Goal: Information Seeking & Learning: Learn about a topic

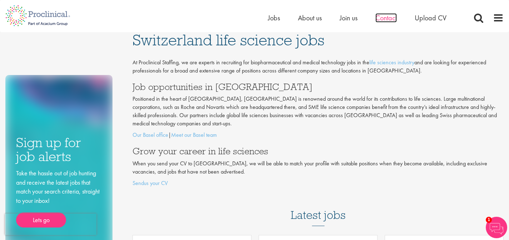
click at [380, 19] on span "Contact" at bounding box center [386, 17] width 21 height 9
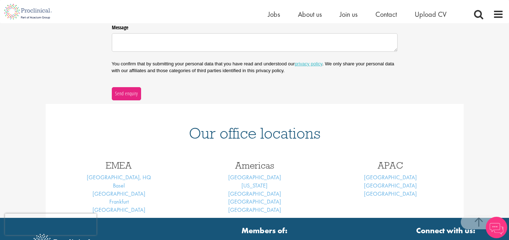
scroll to position [222, 0]
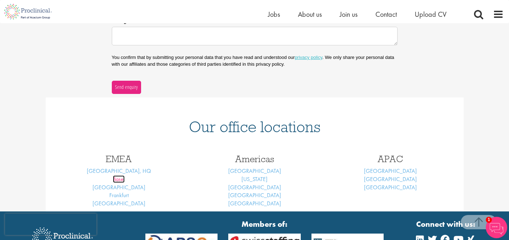
click at [116, 179] on link "Basel" at bounding box center [119, 179] width 12 height 8
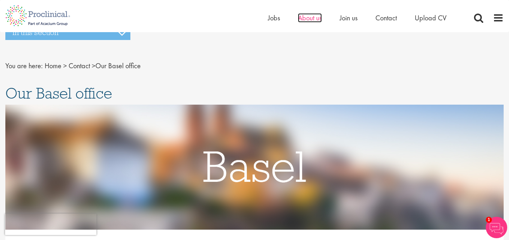
click at [299, 19] on span "About us" at bounding box center [310, 17] width 24 height 9
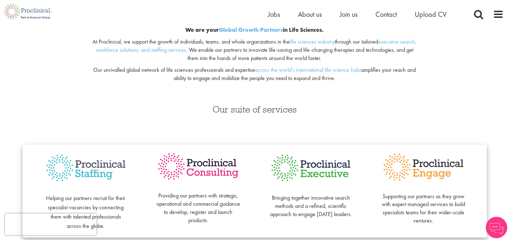
scroll to position [91, 0]
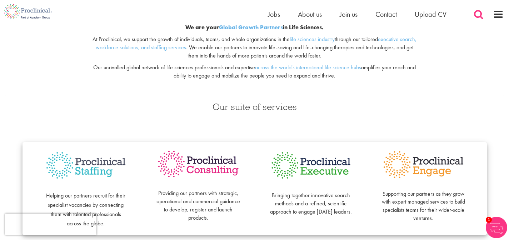
click at [474, 16] on span at bounding box center [478, 14] width 11 height 11
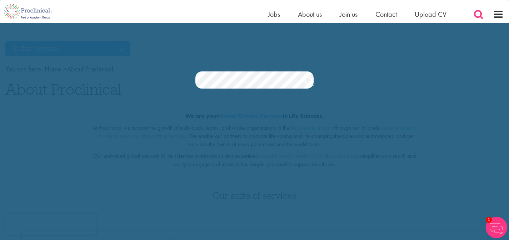
scroll to position [0, 0]
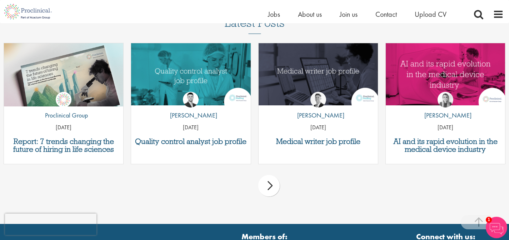
scroll to position [505, 0]
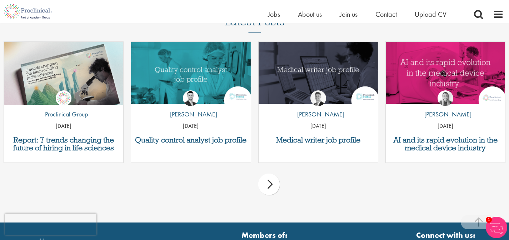
click at [270, 184] on div "next" at bounding box center [268, 184] width 21 height 21
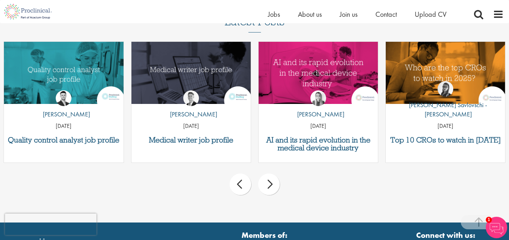
click at [273, 185] on div "next" at bounding box center [268, 184] width 21 height 21
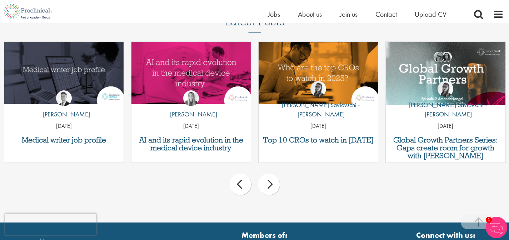
click at [273, 185] on div "next" at bounding box center [268, 184] width 21 height 21
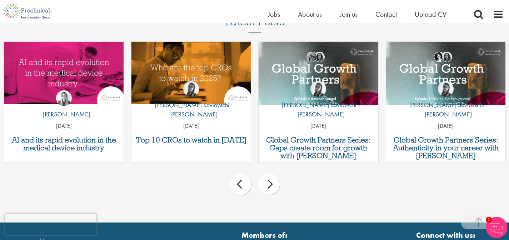
click at [273, 185] on div "next" at bounding box center [268, 184] width 21 height 21
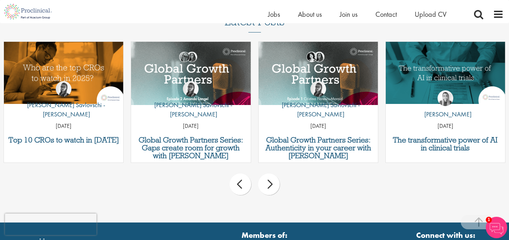
click at [273, 185] on div "next" at bounding box center [268, 184] width 21 height 21
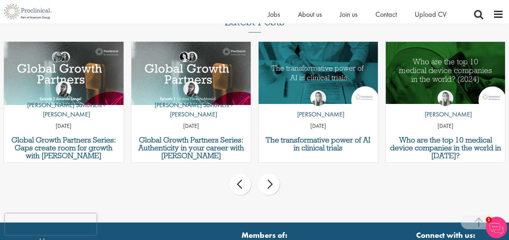
click at [273, 185] on div "next" at bounding box center [268, 184] width 21 height 21
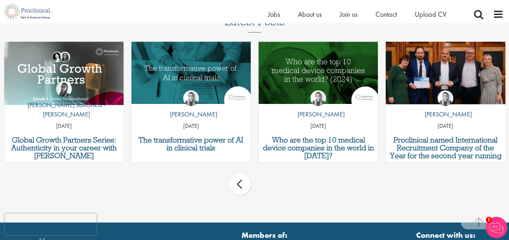
click at [273, 185] on div "prev next" at bounding box center [254, 185] width 509 height 31
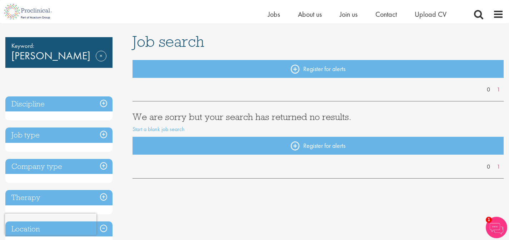
scroll to position [0, 0]
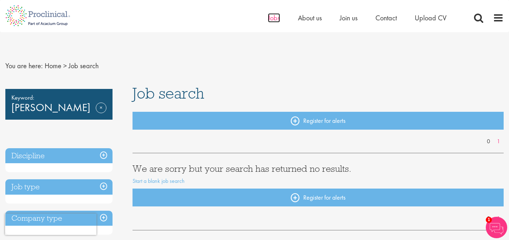
click at [270, 15] on span "Jobs" at bounding box center [274, 17] width 12 height 9
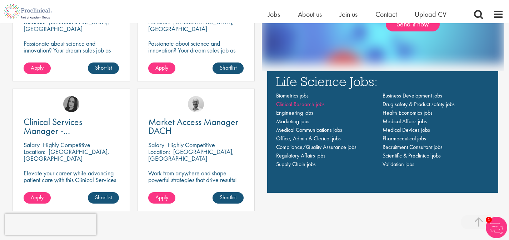
scroll to position [494, 0]
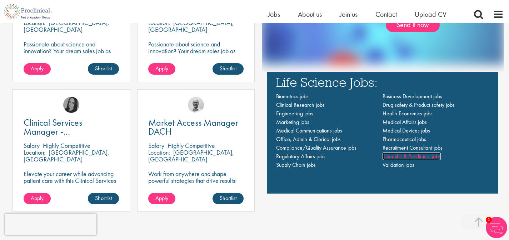
click at [399, 157] on span "Scientific & Preclinical jobs" at bounding box center [412, 157] width 58 height 8
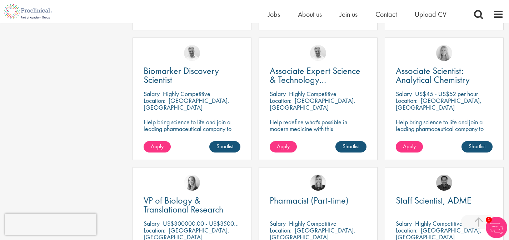
scroll to position [262, 0]
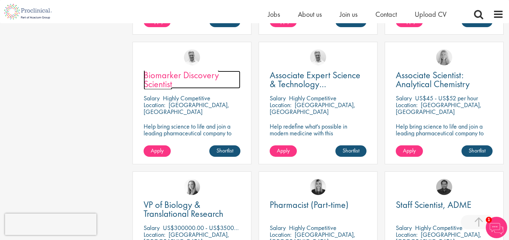
click at [204, 77] on span "Biomarker Discovery Scientist" at bounding box center [181, 79] width 75 height 21
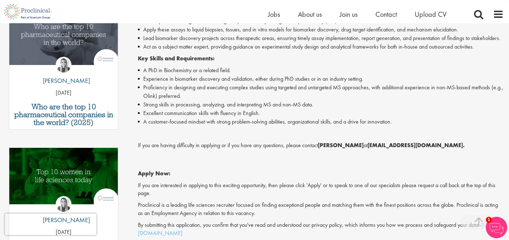
scroll to position [254, 0]
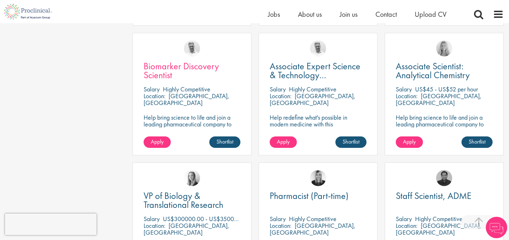
scroll to position [274, 0]
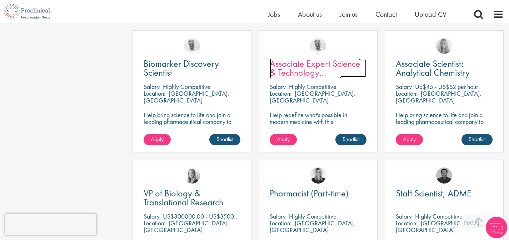
click at [309, 69] on span "Associate Expert Science & Technology ([MEDICAL_DATA])" at bounding box center [315, 73] width 91 height 30
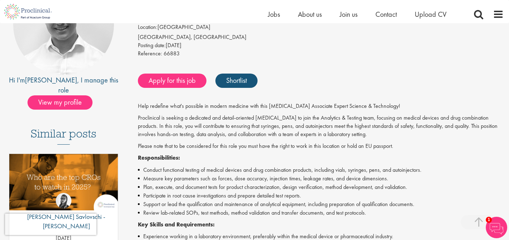
scroll to position [125, 0]
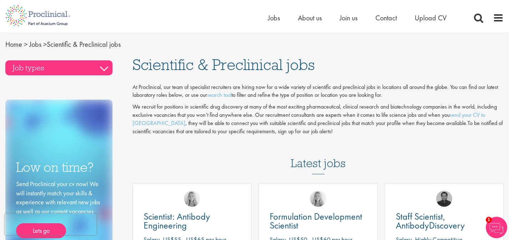
click at [73, 67] on h3 "Job types" at bounding box center [58, 67] width 107 height 15
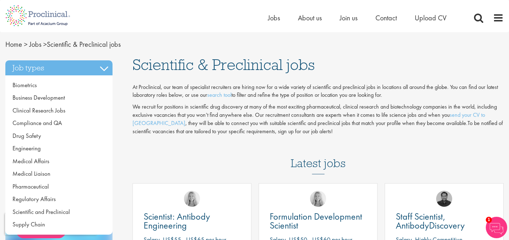
click at [204, 114] on p "We recruit for positions in scientific drug discovery at many of the most excit…" at bounding box center [318, 119] width 371 height 33
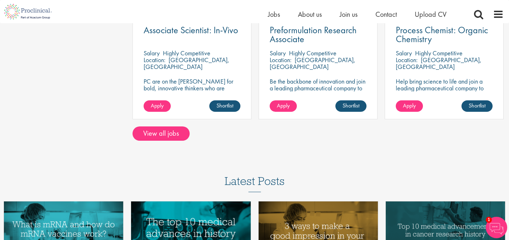
scroll to position [567, 0]
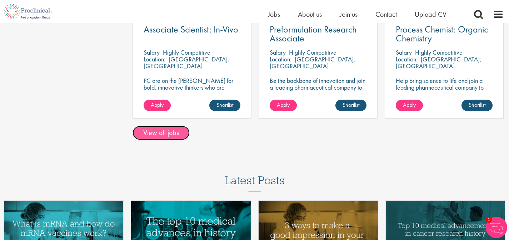
click at [173, 135] on link "View all jobs" at bounding box center [161, 133] width 57 height 14
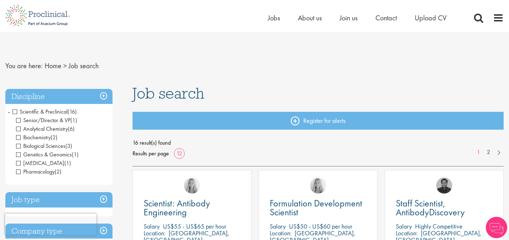
click at [18, 171] on span "Pharmacology" at bounding box center [35, 172] width 39 height 8
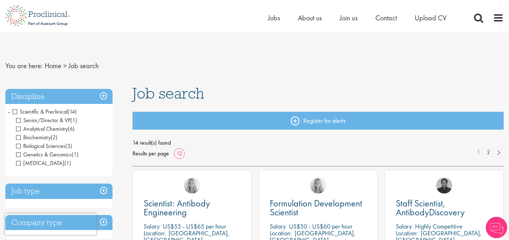
click at [17, 161] on span "[MEDICAL_DATA]" at bounding box center [40, 163] width 48 height 8
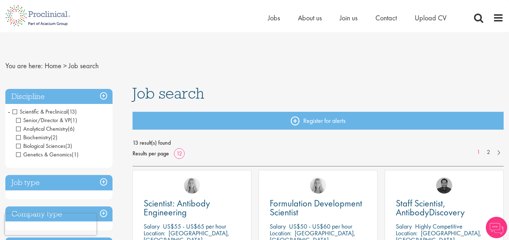
click at [18, 137] on span "Biochemistry" at bounding box center [33, 138] width 35 height 8
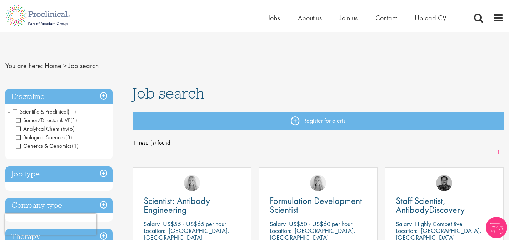
click at [18, 147] on span "Genetics & Genomics" at bounding box center [44, 146] width 56 height 8
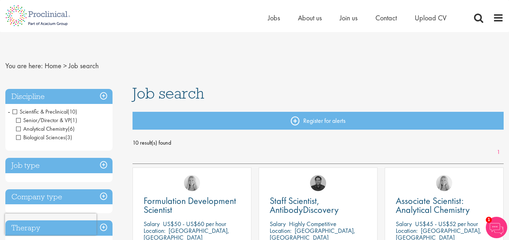
click at [15, 112] on span "Scientific & Preclinical" at bounding box center [40, 112] width 55 height 8
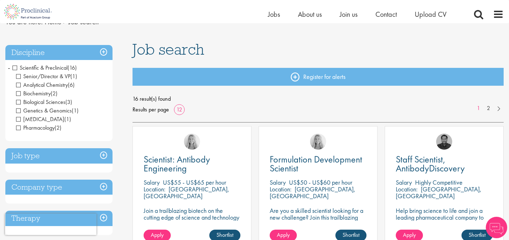
scroll to position [40, 0]
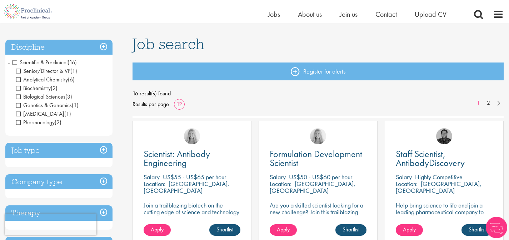
click at [23, 154] on h3 "Job type" at bounding box center [58, 150] width 107 height 15
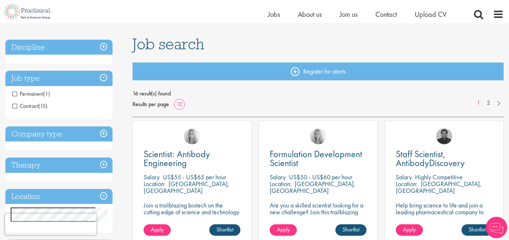
click at [25, 142] on div "Company type Pharmaceuticals (9) Biotechnology (1) Other (1)" at bounding box center [58, 138] width 107 height 24
click at [25, 137] on h3 "Company type" at bounding box center [58, 133] width 107 height 15
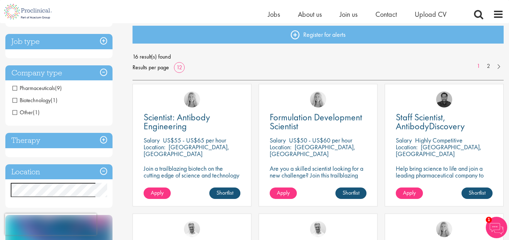
scroll to position [83, 0]
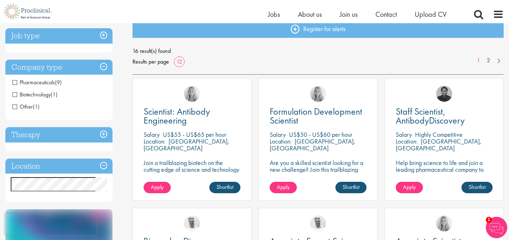
click at [25, 137] on h3 "Therapy" at bounding box center [58, 134] width 107 height 15
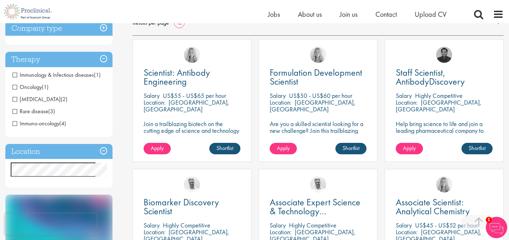
scroll to position [122, 0]
click at [38, 76] on span "Immunology & Infectious diseases" at bounding box center [53, 75] width 81 height 8
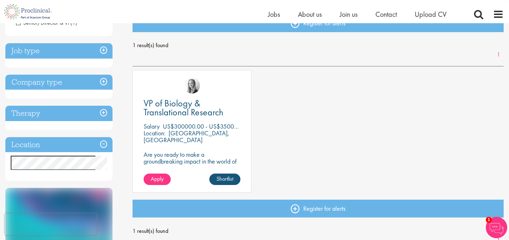
scroll to position [85, 0]
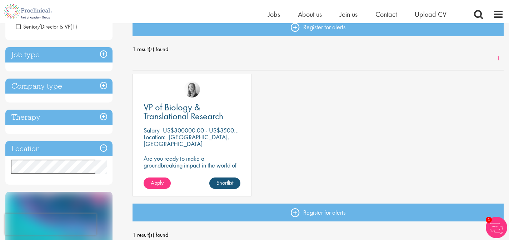
click at [33, 116] on h3 "Therapy" at bounding box center [58, 117] width 107 height 15
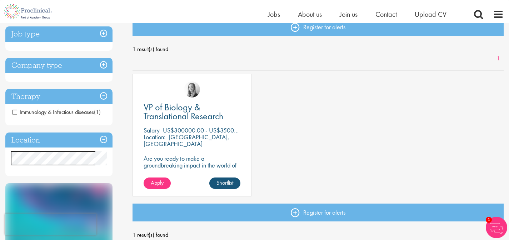
click at [15, 112] on span "Immunology & Infectious diseases" at bounding box center [53, 112] width 81 height 8
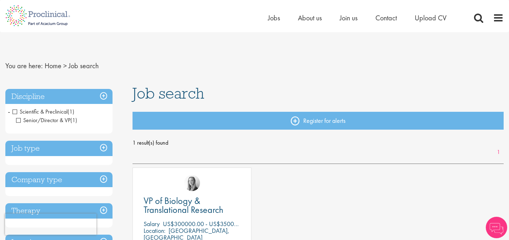
click at [15, 112] on span "Scientific & Preclinical" at bounding box center [40, 112] width 55 height 8
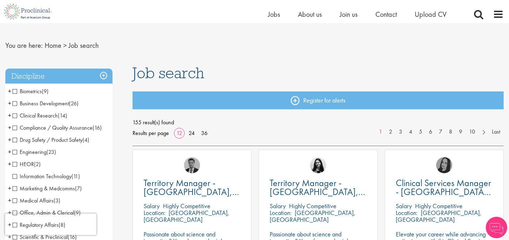
scroll to position [13, 0]
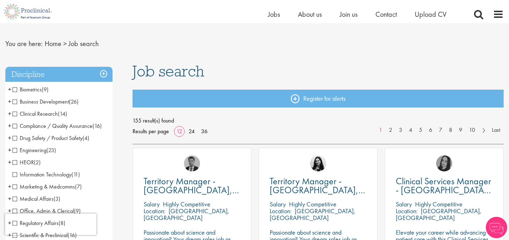
click at [9, 114] on span "+" at bounding box center [10, 113] width 4 height 11
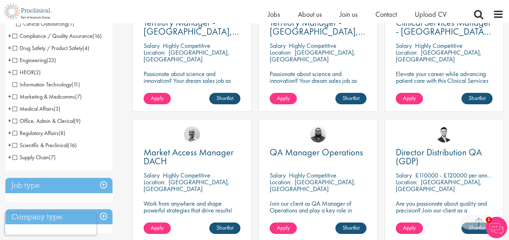
scroll to position [172, 0]
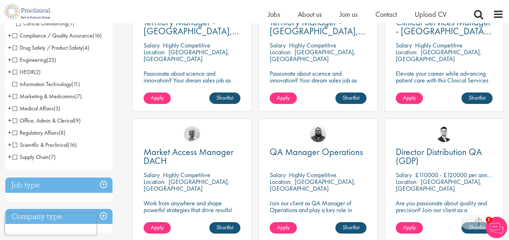
click at [8, 139] on span "+" at bounding box center [10, 144] width 4 height 11
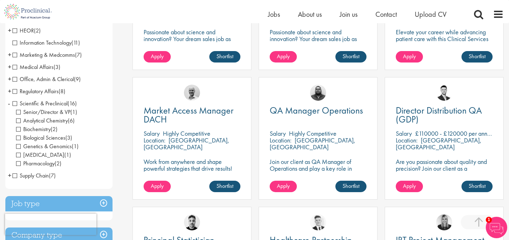
scroll to position [215, 0]
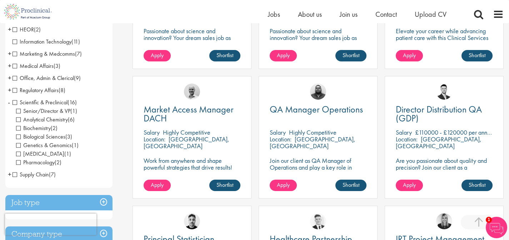
click at [15, 99] on span "Scientific & Preclinical" at bounding box center [40, 103] width 55 height 8
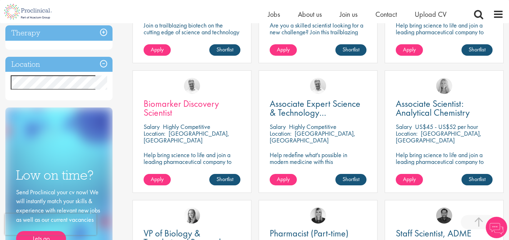
scroll to position [221, 0]
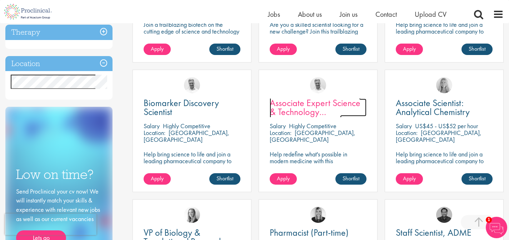
click at [323, 115] on span "Associate Expert Science & Technology ([MEDICAL_DATA])" at bounding box center [315, 112] width 91 height 30
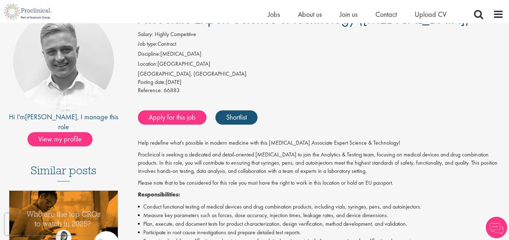
scroll to position [73, 0]
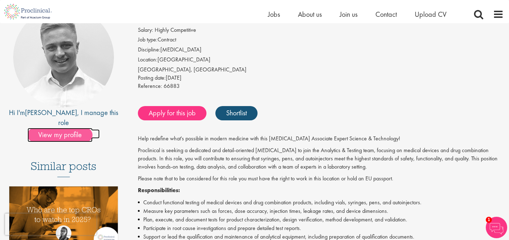
click at [61, 131] on span "View my profile" at bounding box center [60, 135] width 65 height 14
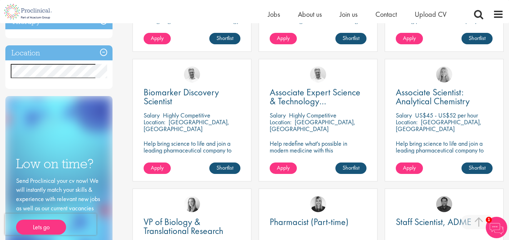
scroll to position [232, 0]
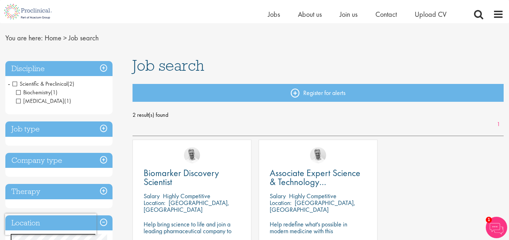
scroll to position [20, 0]
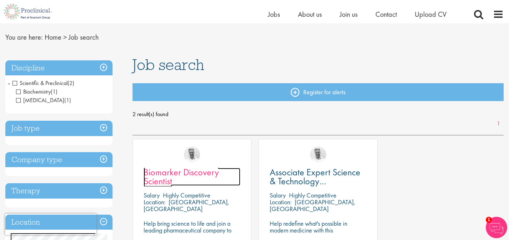
click at [185, 176] on span "Biomarker Discovery Scientist" at bounding box center [181, 176] width 75 height 21
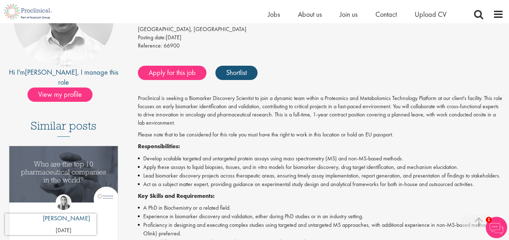
scroll to position [110, 0]
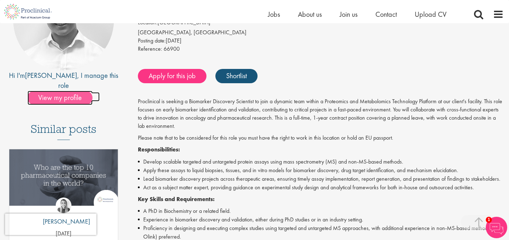
click at [68, 91] on span "View my profile" at bounding box center [60, 98] width 65 height 14
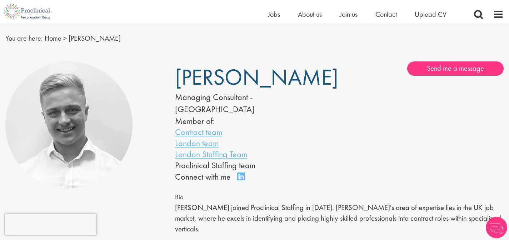
scroll to position [21, 0]
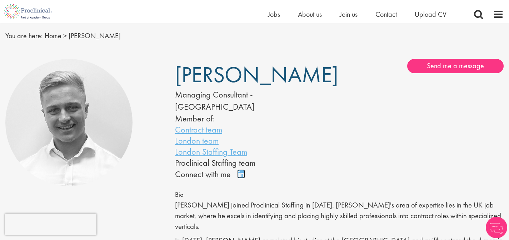
click at [241, 177] on link "Connect on LinkedIn" at bounding box center [243, 177] width 13 height 0
